Goal: Task Accomplishment & Management: Use online tool/utility

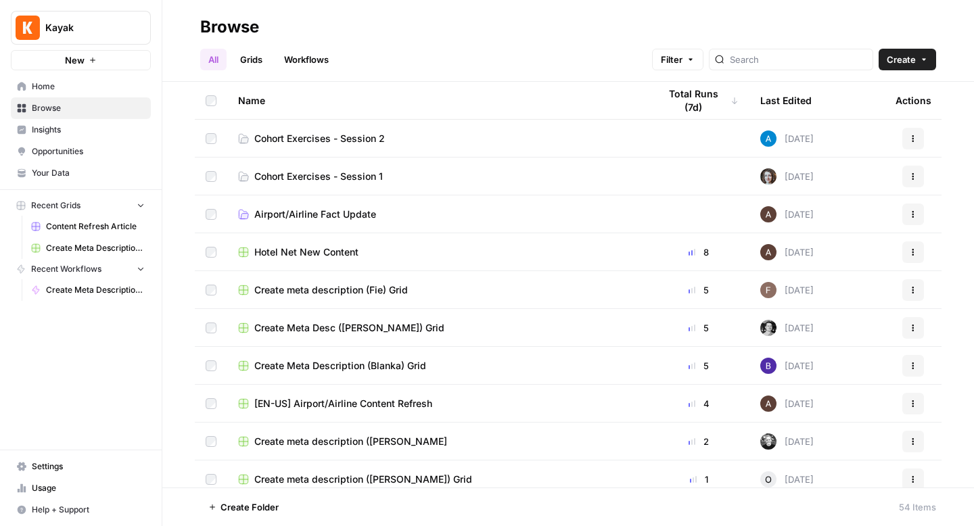
click at [341, 139] on span "Cohort Exercises - Session 2" at bounding box center [319, 139] width 131 height 14
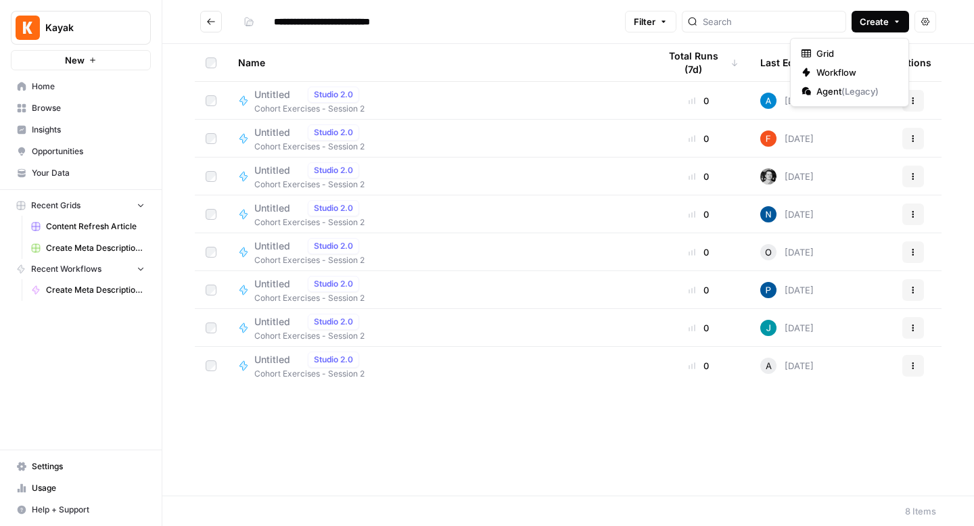
click at [865, 18] on span "Create" at bounding box center [873, 22] width 29 height 14
click at [844, 66] on span "Workflow" at bounding box center [854, 73] width 76 height 14
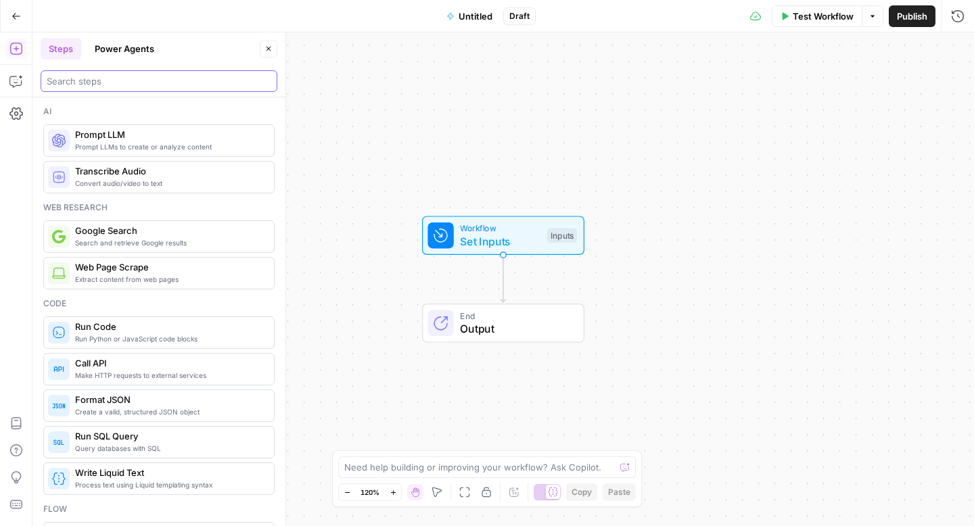
click at [133, 77] on input "search" at bounding box center [159, 81] width 224 height 14
click at [477, 14] on span "Untitled" at bounding box center [475, 16] width 34 height 14
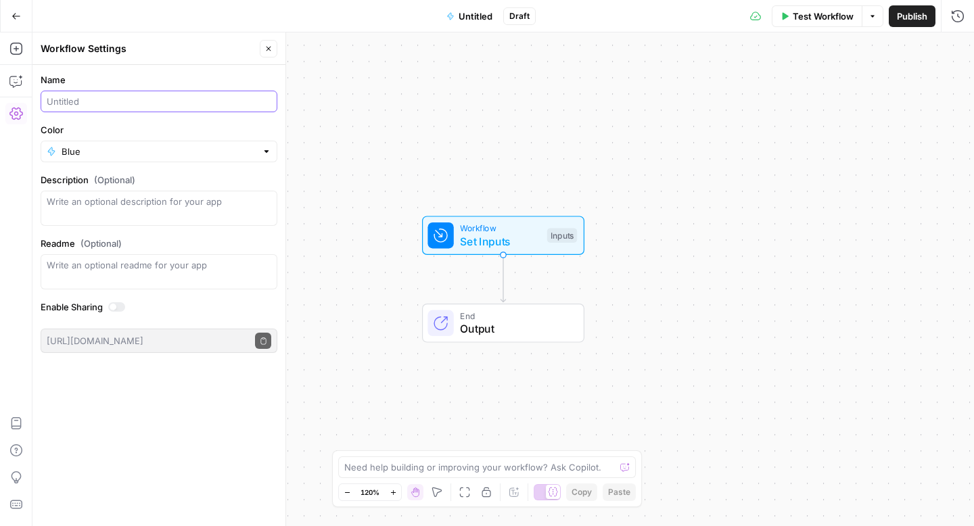
click at [115, 99] on input "Name" at bounding box center [159, 102] width 224 height 14
type input "Brand FAQ Generator ([PERSON_NAME])"
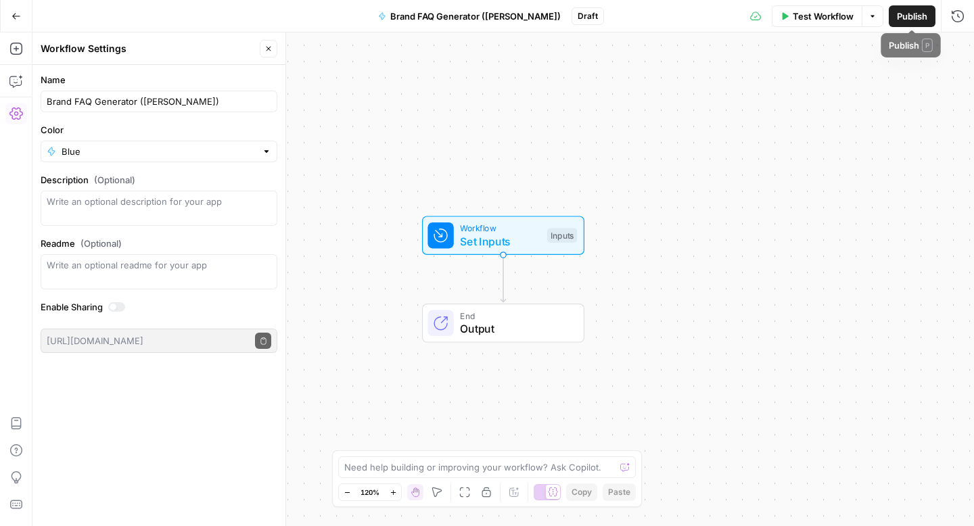
click at [894, 14] on button "Publish" at bounding box center [911, 16] width 47 height 22
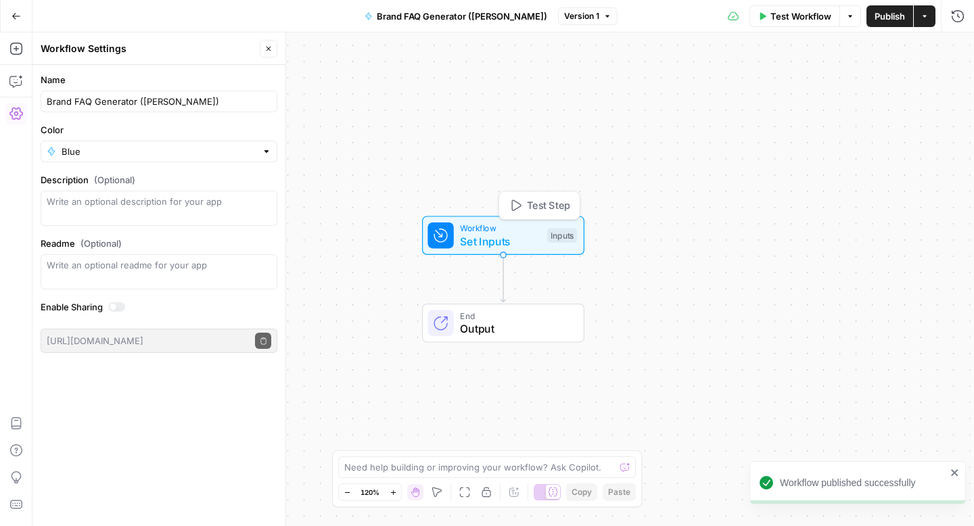
click at [536, 232] on span "Workflow" at bounding box center [500, 228] width 80 height 13
click at [835, 85] on span "Add Field" at bounding box center [821, 92] width 39 height 14
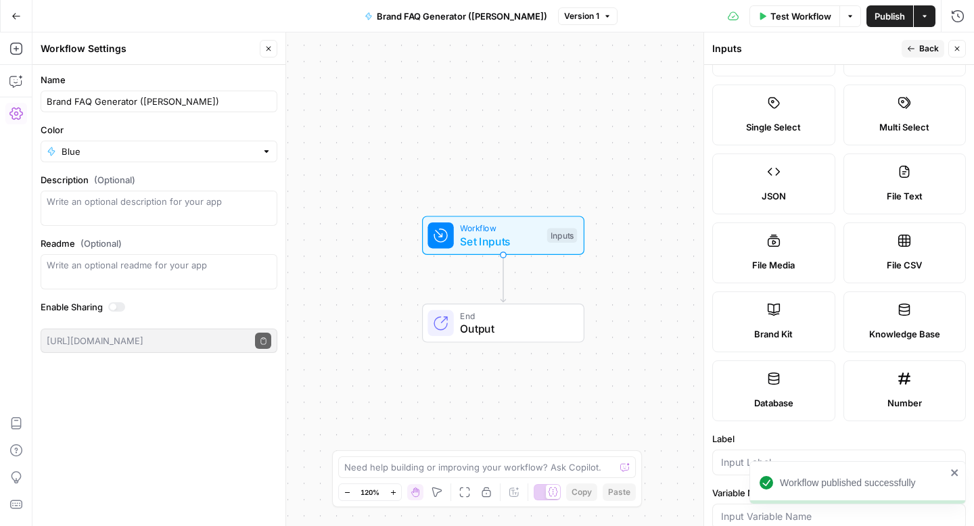
scroll to position [87, 0]
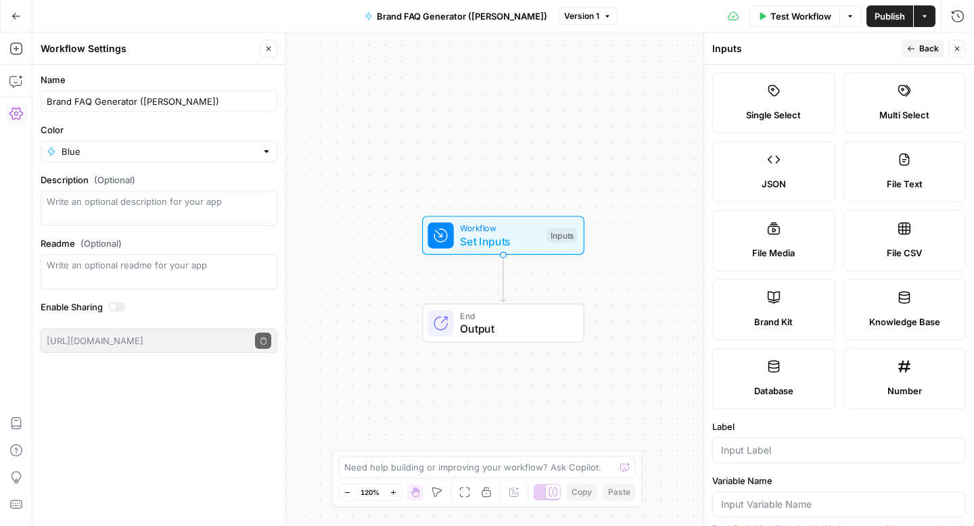
click at [777, 325] on span "Brand Kit" at bounding box center [773, 322] width 39 height 14
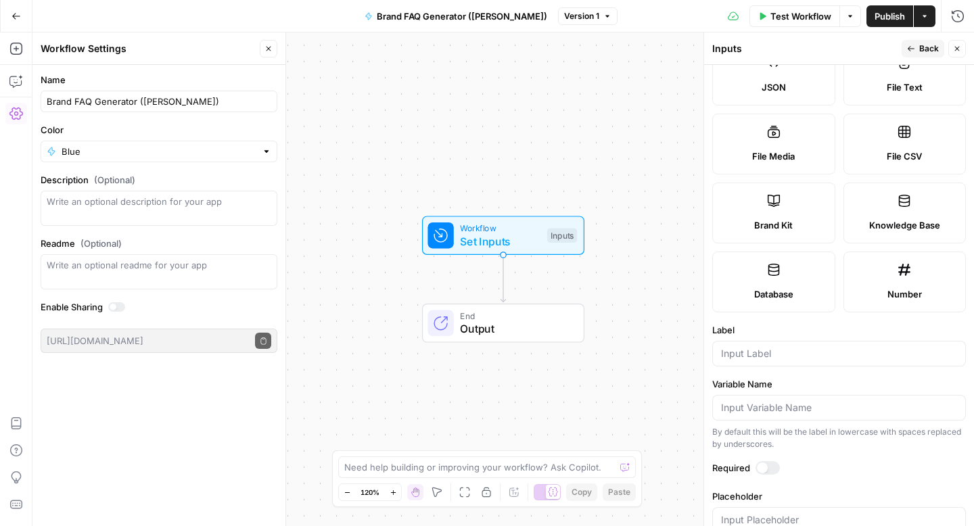
scroll to position [216, 0]
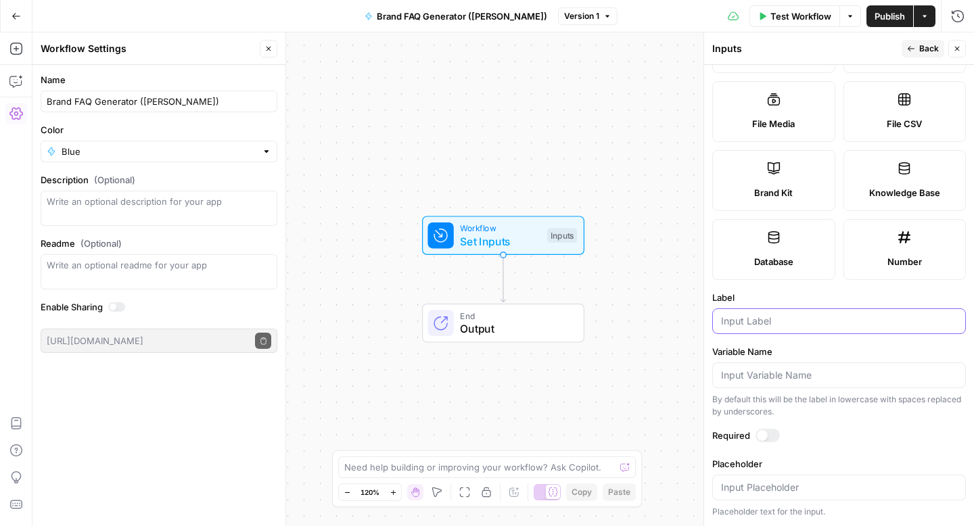
click at [760, 321] on input "Label" at bounding box center [839, 321] width 236 height 14
type input "Brand Kit"
click at [766, 437] on div at bounding box center [767, 436] width 24 height 14
click at [886, 13] on span "Publish" at bounding box center [889, 16] width 30 height 14
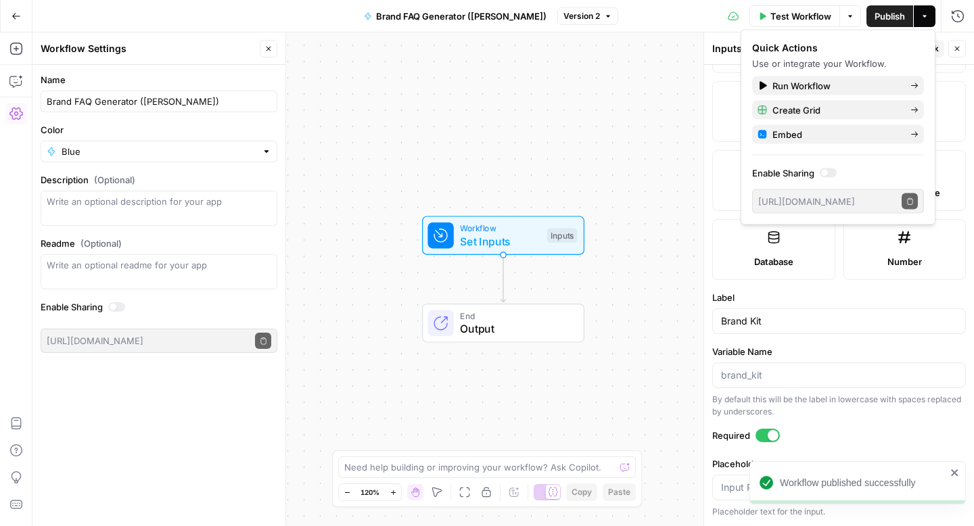
click at [617, 124] on div "Workflow Set Inputs Inputs End Output" at bounding box center [502, 279] width 941 height 494
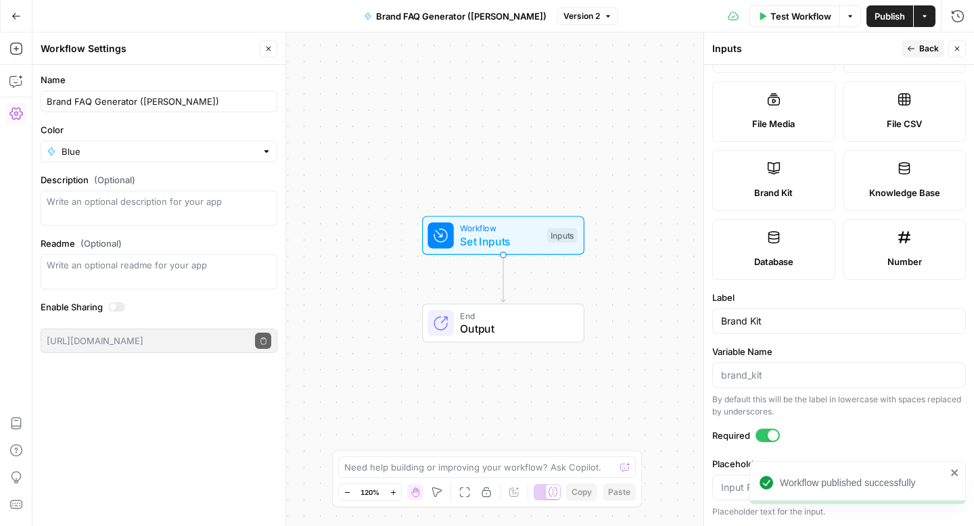
click at [953, 49] on icon "button" at bounding box center [957, 49] width 8 height 8
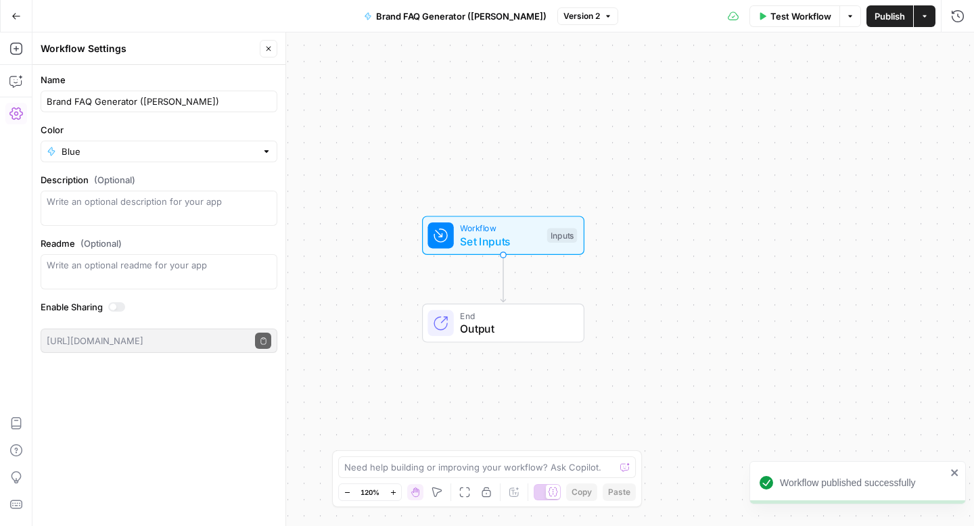
click at [510, 241] on span "Set Inputs" at bounding box center [500, 241] width 80 height 16
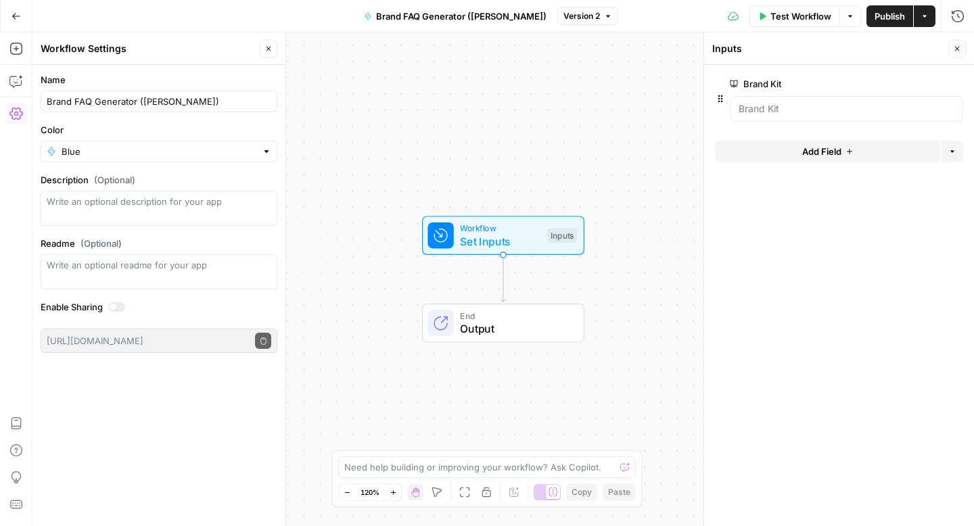
click at [780, 10] on span "Test Workflow" at bounding box center [800, 16] width 61 height 14
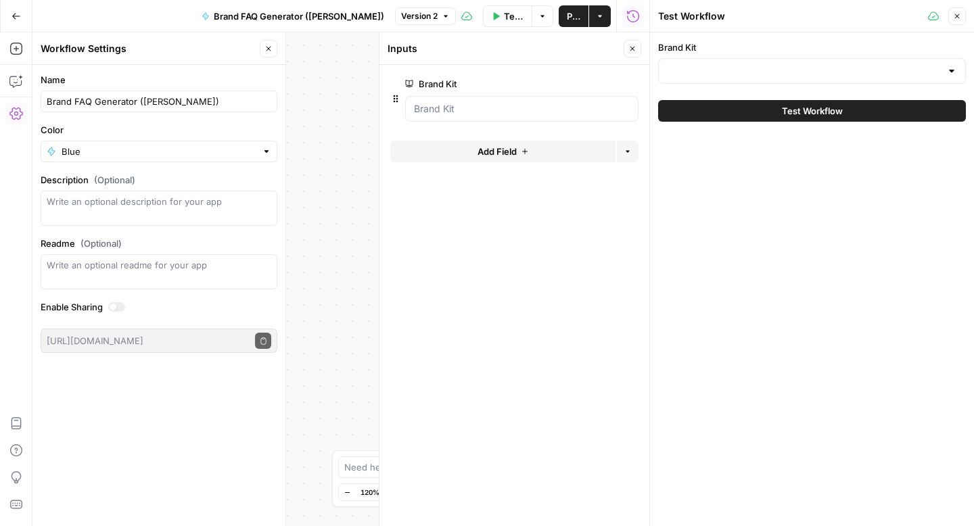
click at [728, 60] on div at bounding box center [812, 71] width 308 height 26
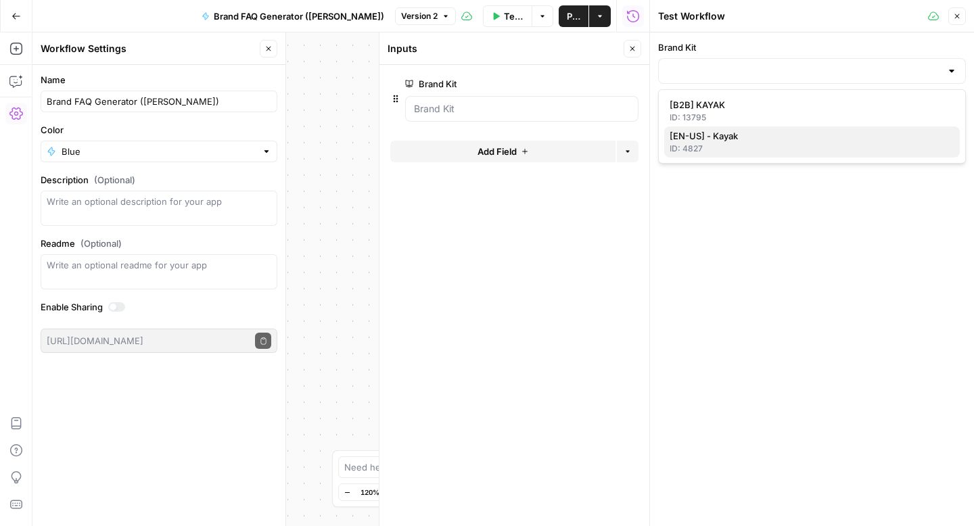
click at [713, 138] on span "[EN-US] - Kayak" at bounding box center [808, 136] width 279 height 14
type input "[EN-US] - Kayak"
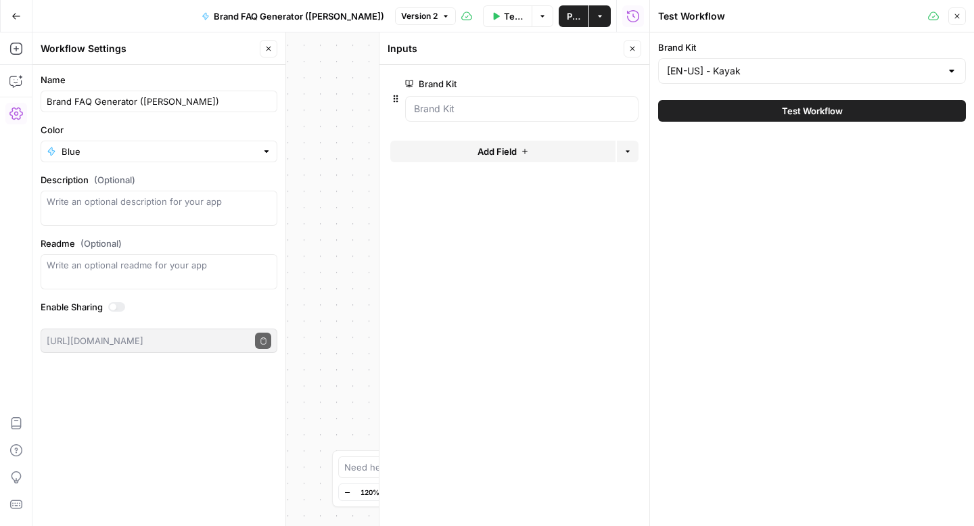
click at [928, 16] on icon at bounding box center [933, 15] width 11 height 9
click at [957, 20] on icon "button" at bounding box center [957, 16] width 8 height 8
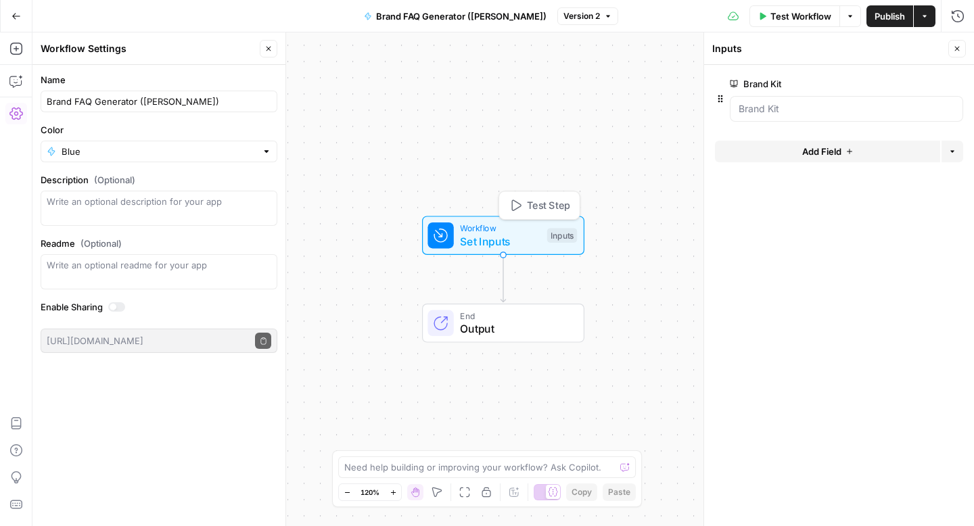
click at [509, 237] on span "Set Inputs" at bounding box center [500, 241] width 80 height 16
click at [789, 23] on button "Test Workflow" at bounding box center [794, 16] width 91 height 22
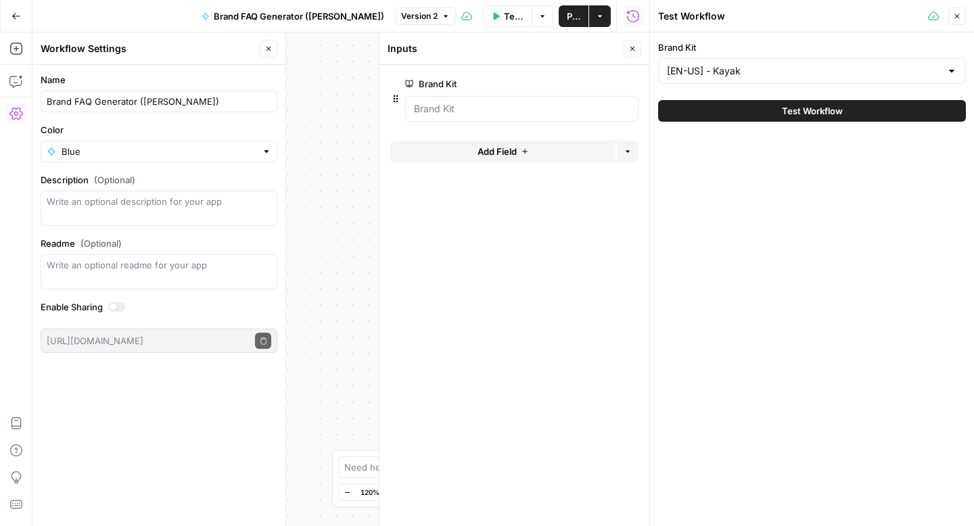
click at [955, 15] on icon "button" at bounding box center [957, 16] width 5 height 5
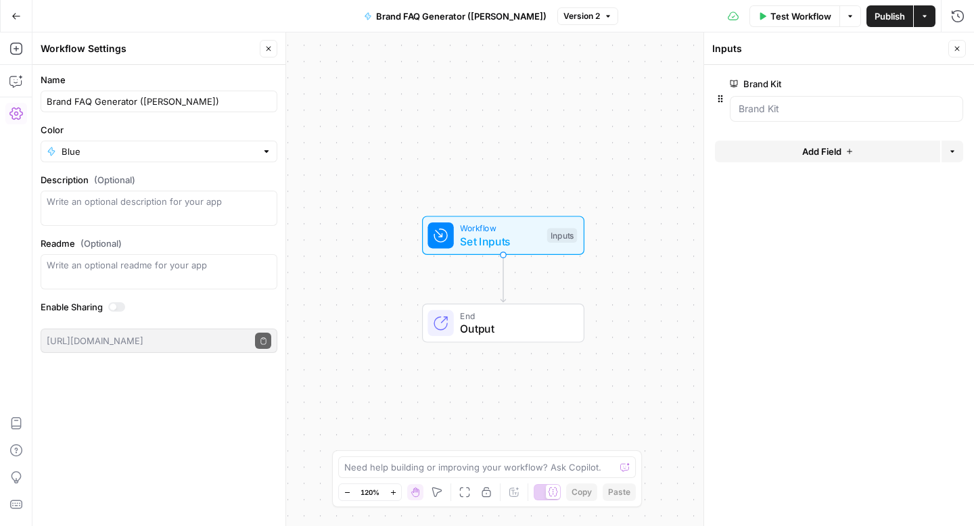
click at [959, 43] on button "Close" at bounding box center [957, 49] width 18 height 18
click at [14, 46] on icon "button" at bounding box center [16, 49] width 14 height 14
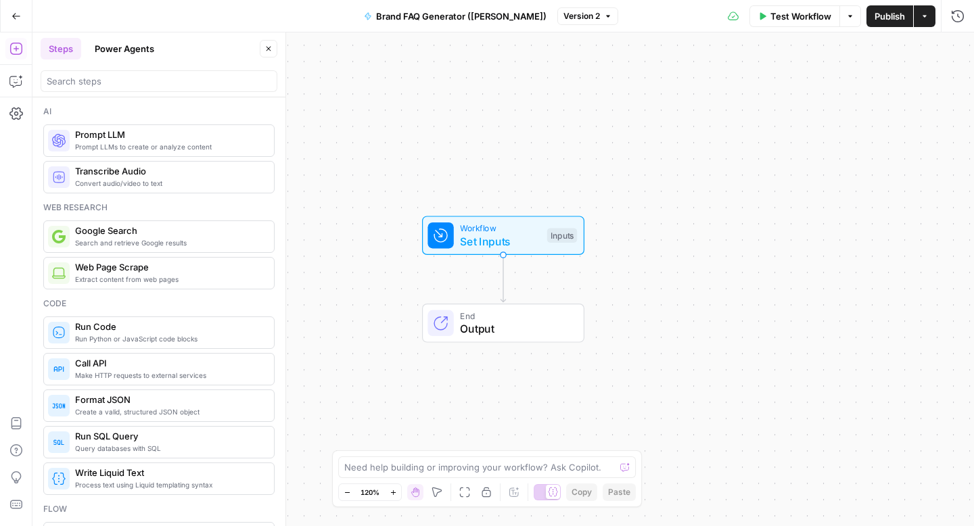
click at [99, 141] on span "Prompt LLMs to create or analyze content" at bounding box center [169, 146] width 188 height 11
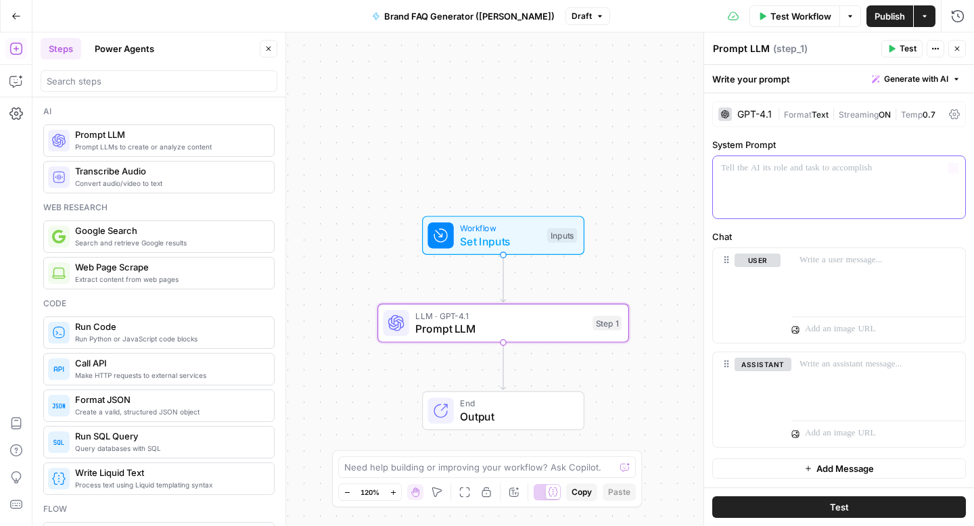
click at [757, 198] on div at bounding box center [839, 187] width 252 height 62
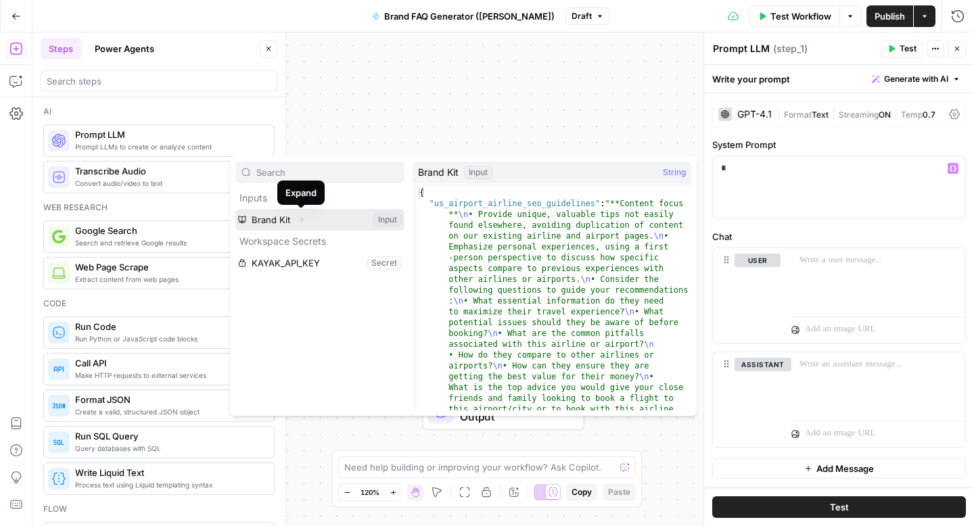
click at [305, 220] on span "Expand" at bounding box center [305, 220] width 1 height 1
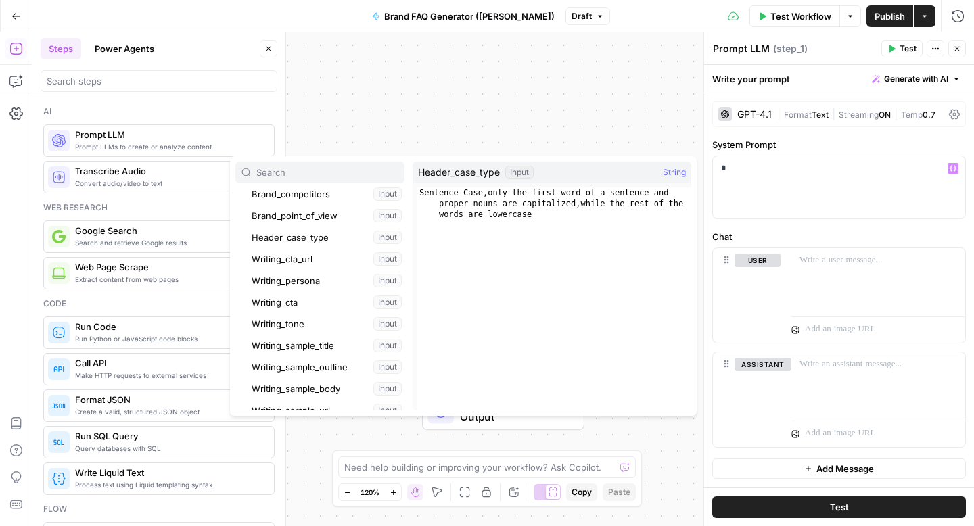
scroll to position [243, 0]
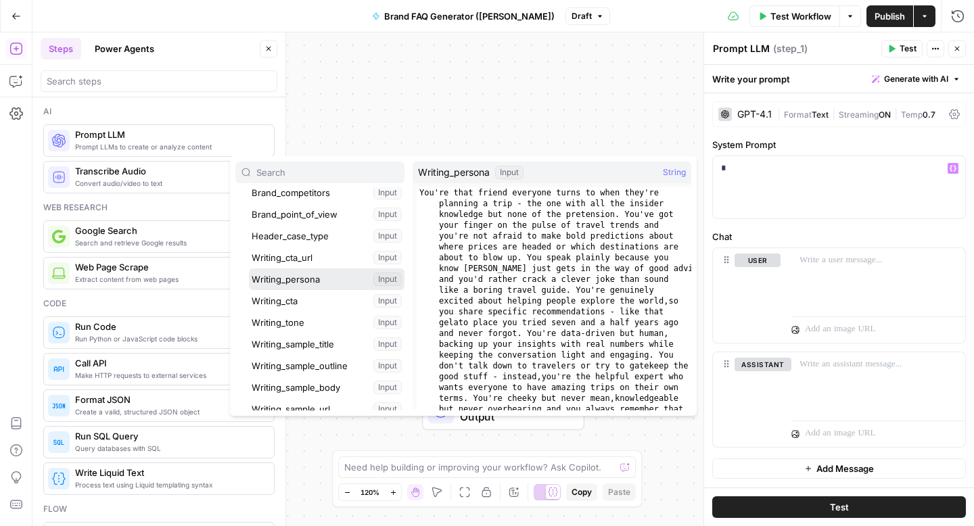
click at [305, 275] on button "Select variable Writing_persona" at bounding box center [327, 279] width 156 height 22
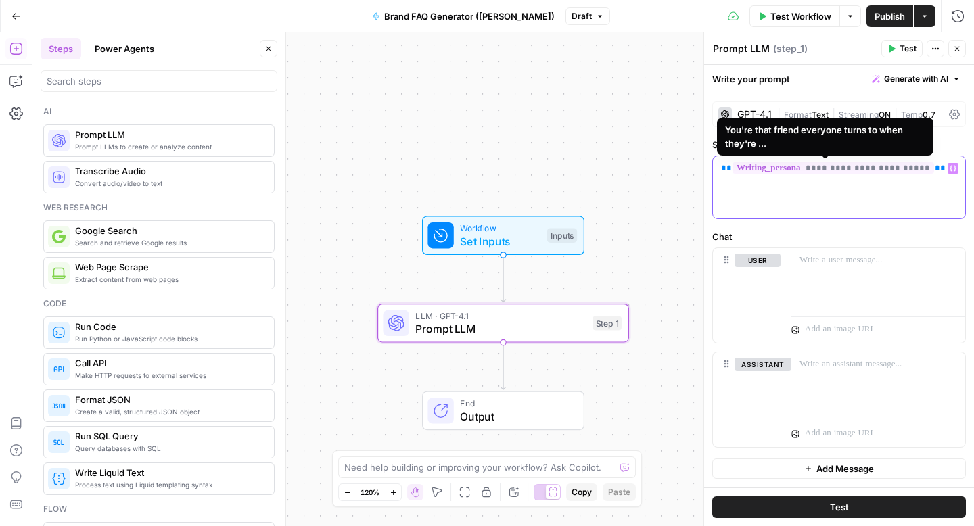
click at [831, 169] on span "**********" at bounding box center [832, 167] width 201 height 11
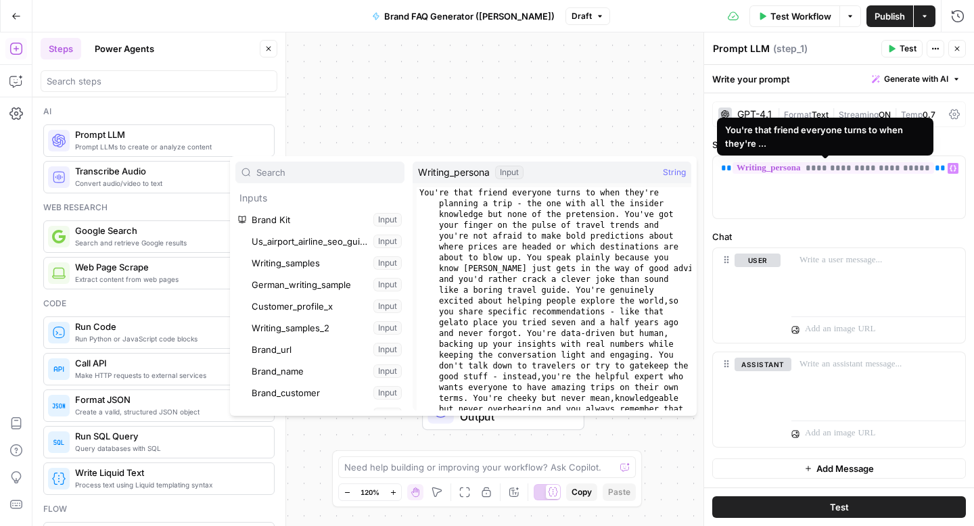
scroll to position [224, 0]
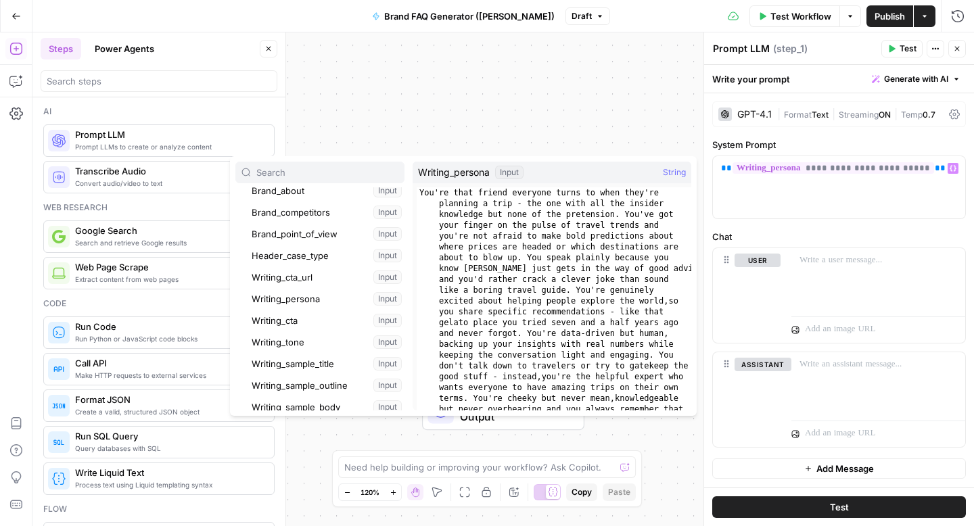
click at [573, 120] on div "Workflow Set Inputs Inputs LLM · GPT-4.1 Prompt LLM Step 1 End Output" at bounding box center [502, 279] width 941 height 494
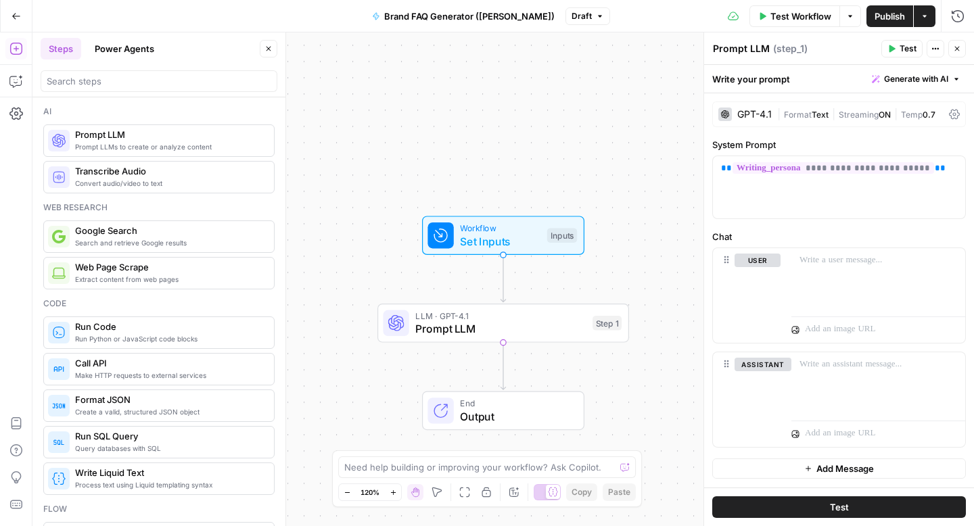
click at [766, 297] on div "user Delete" at bounding box center [757, 296] width 46 height 84
click at [810, 272] on div at bounding box center [878, 279] width 174 height 62
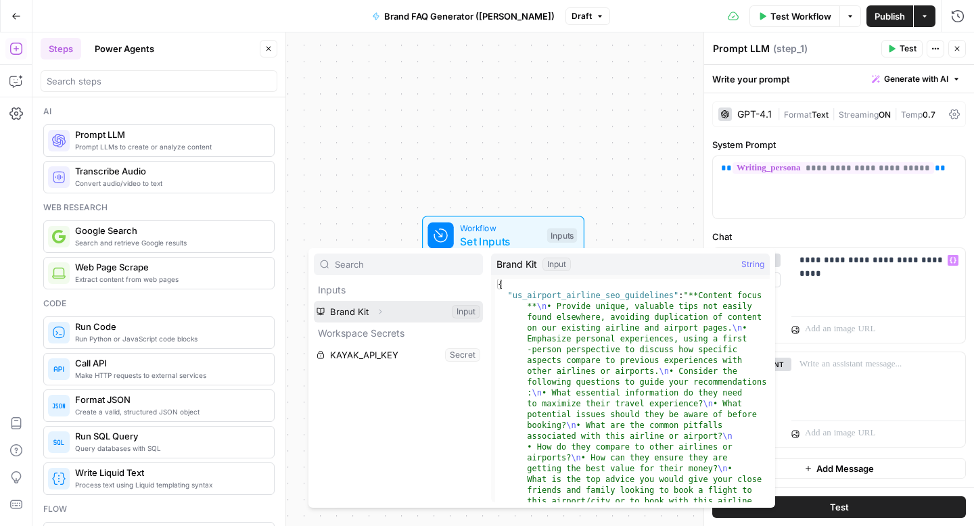
click at [386, 317] on button "Expand" at bounding box center [380, 312] width 18 height 18
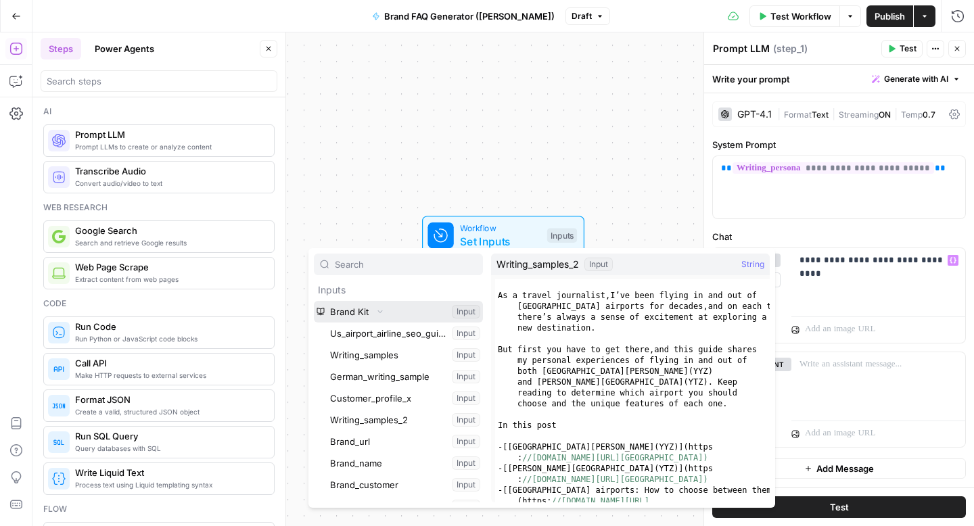
scroll to position [13, 0]
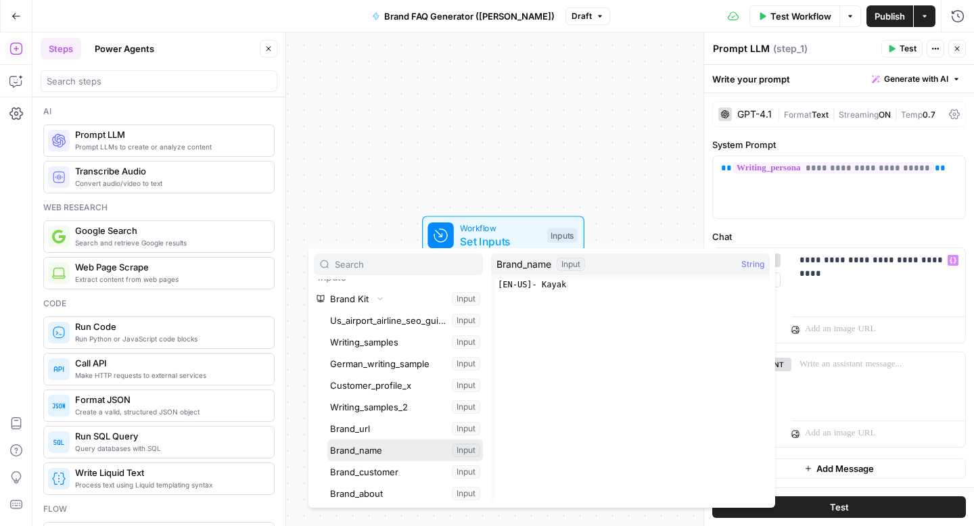
click at [369, 449] on button "Select variable Brand_name" at bounding box center [405, 451] width 156 height 22
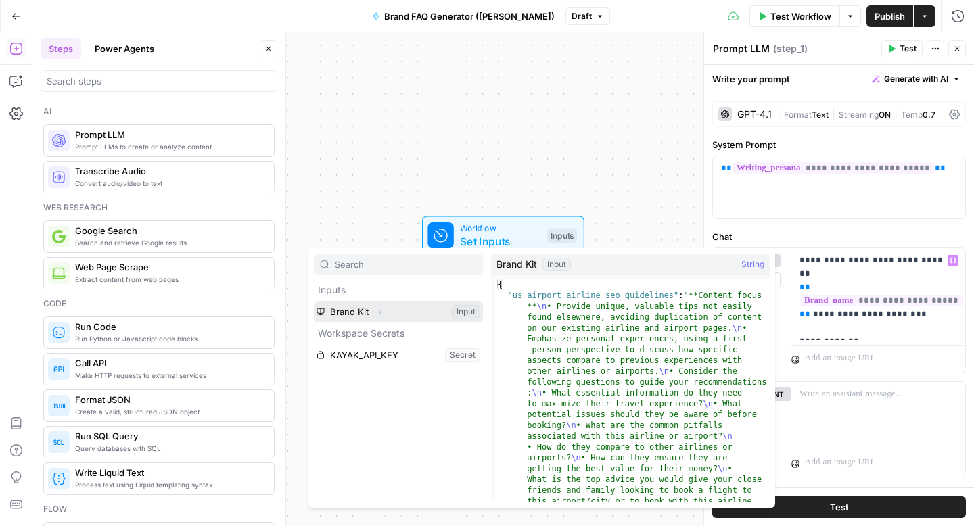
click at [393, 314] on button "Select variable Brand Kit" at bounding box center [398, 312] width 169 height 22
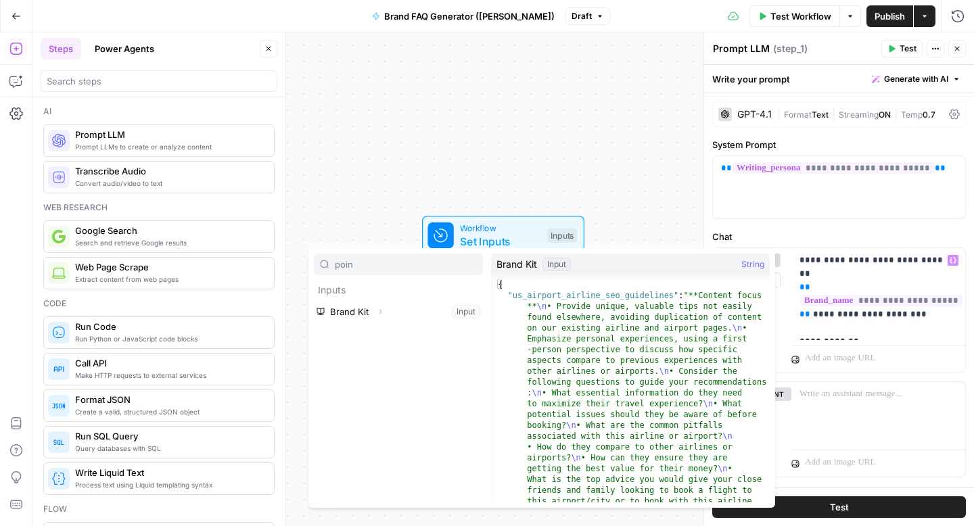
type input "poin"
click at [379, 312] on icon "button" at bounding box center [380, 312] width 8 height 8
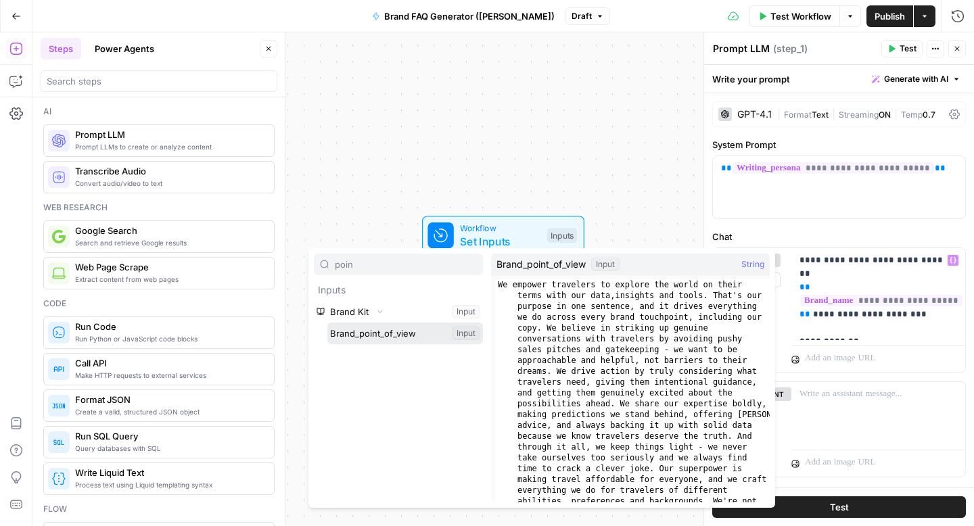
click at [382, 334] on button "Select variable Brand_point_of_view" at bounding box center [405, 334] width 156 height 22
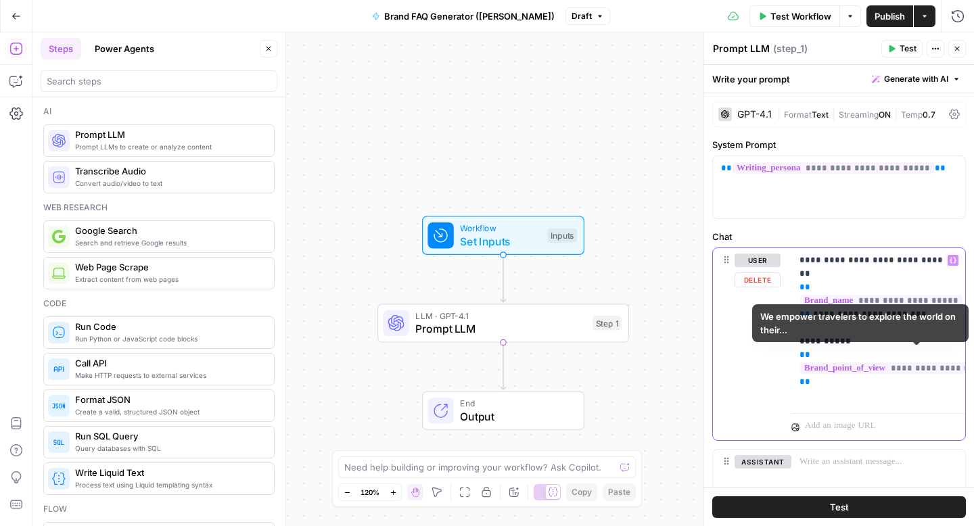
click at [849, 381] on p "**********" at bounding box center [878, 328] width 158 height 149
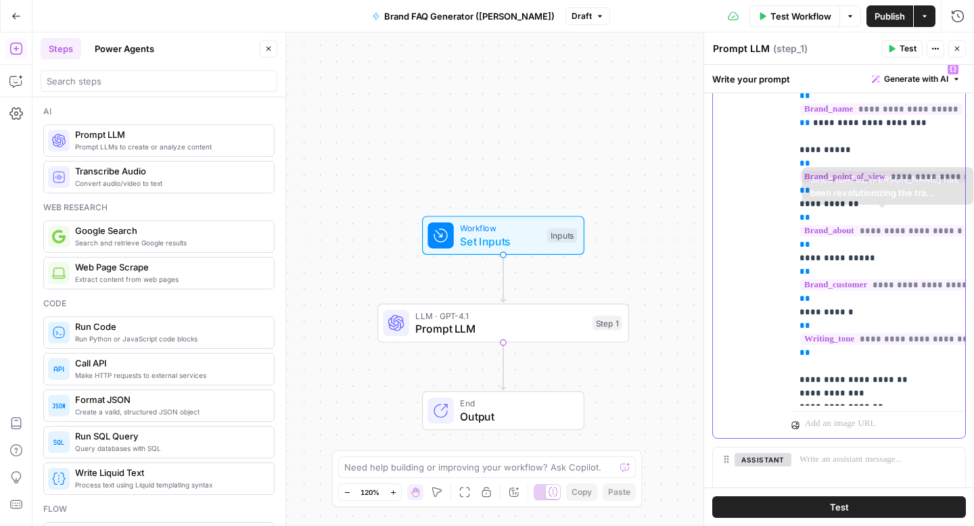
scroll to position [286, 0]
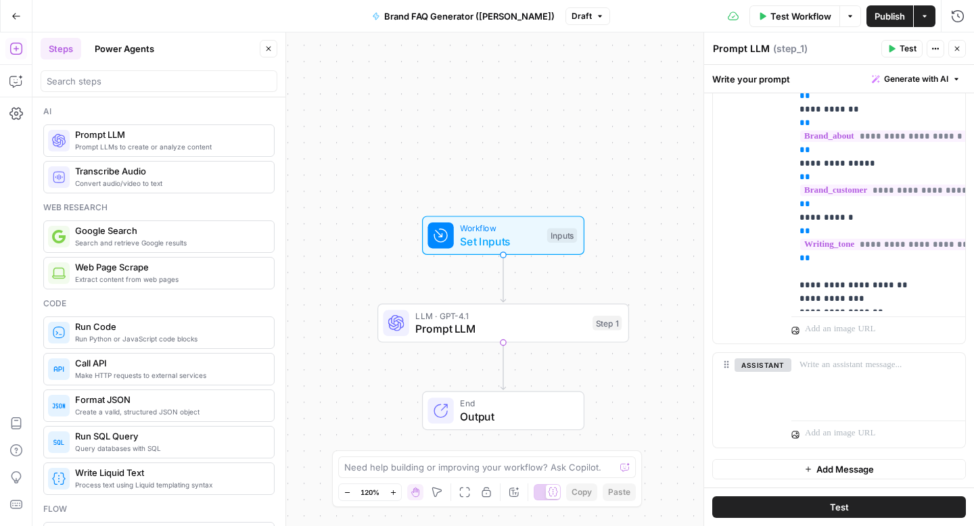
click at [884, 17] on span "Publish" at bounding box center [889, 16] width 30 height 14
